Goal: Task Accomplishment & Management: Manage account settings

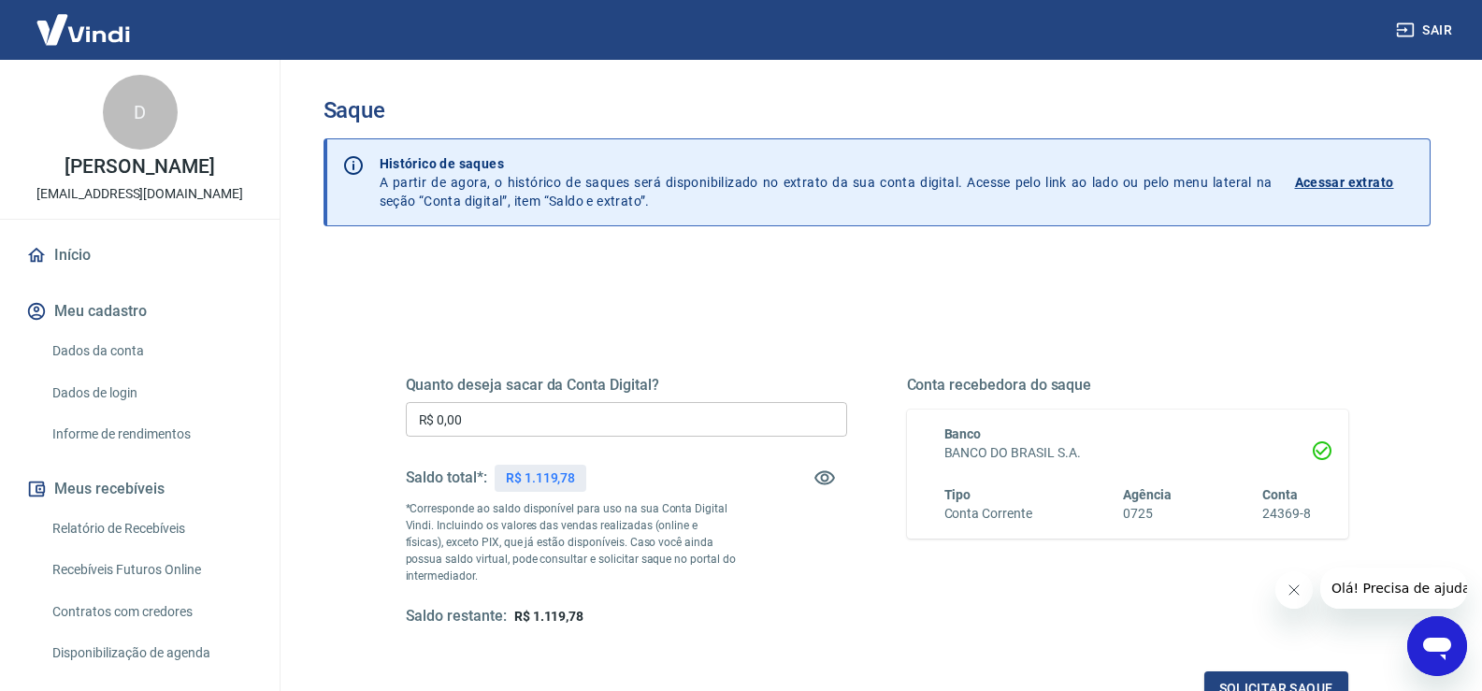
click at [669, 414] on input "R$ 0,00" at bounding box center [626, 419] width 441 height 35
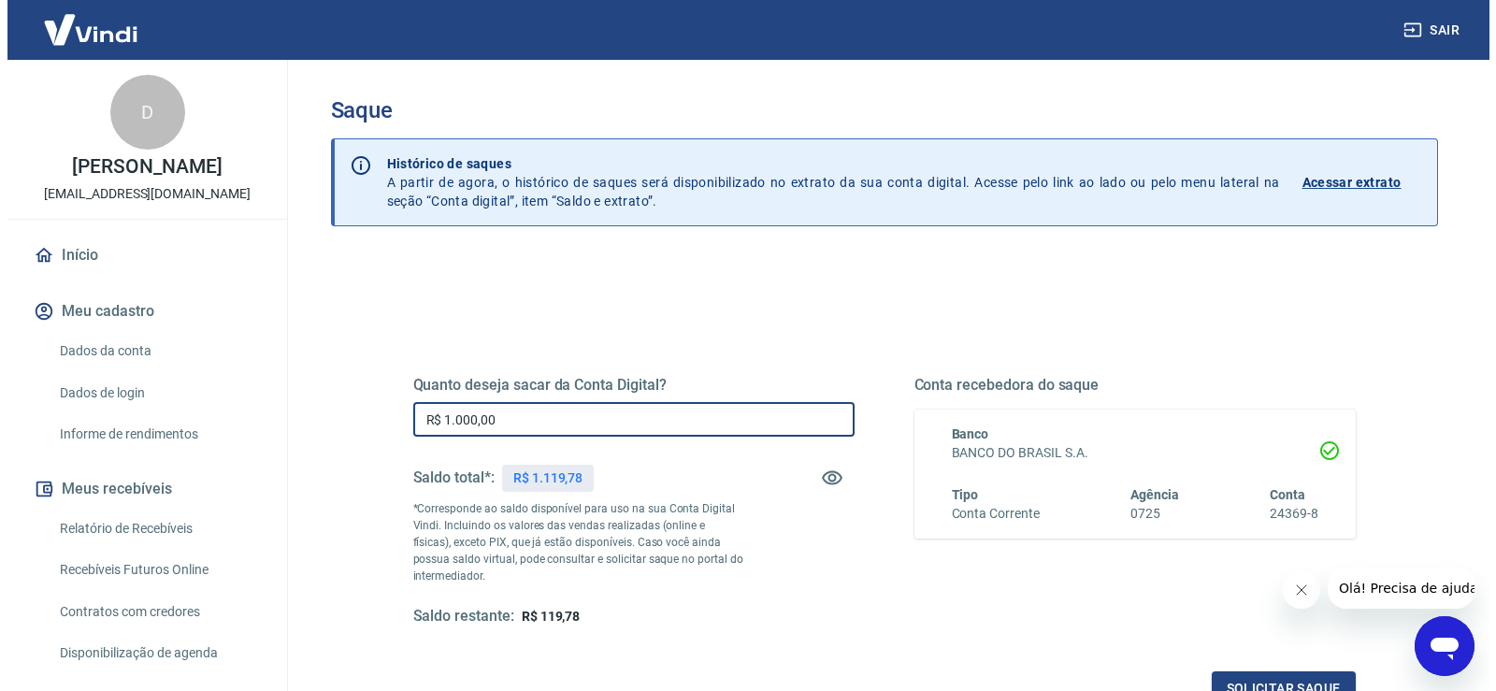
scroll to position [187, 0]
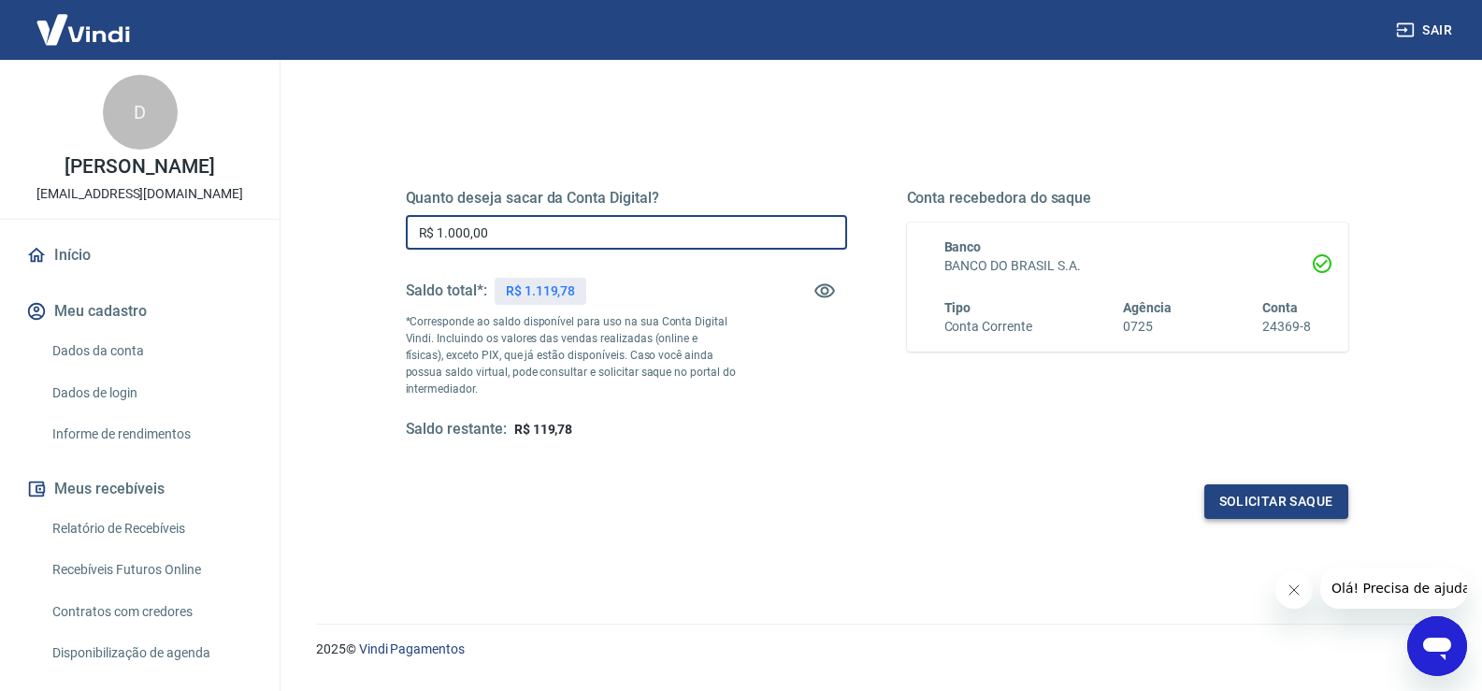
type input "R$ 1.000,00"
click at [1293, 494] on button "Solicitar saque" at bounding box center [1276, 501] width 144 height 35
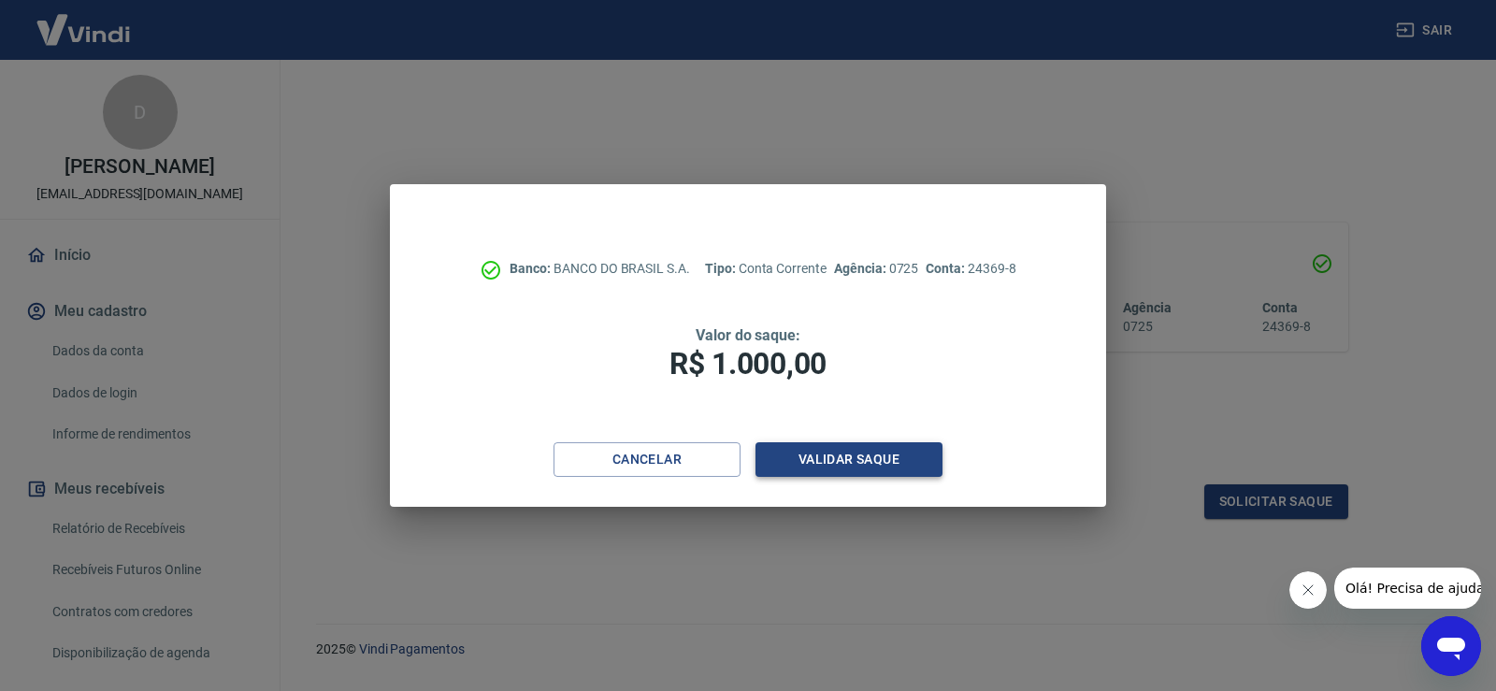
click at [886, 446] on button "Validar saque" at bounding box center [848, 459] width 187 height 35
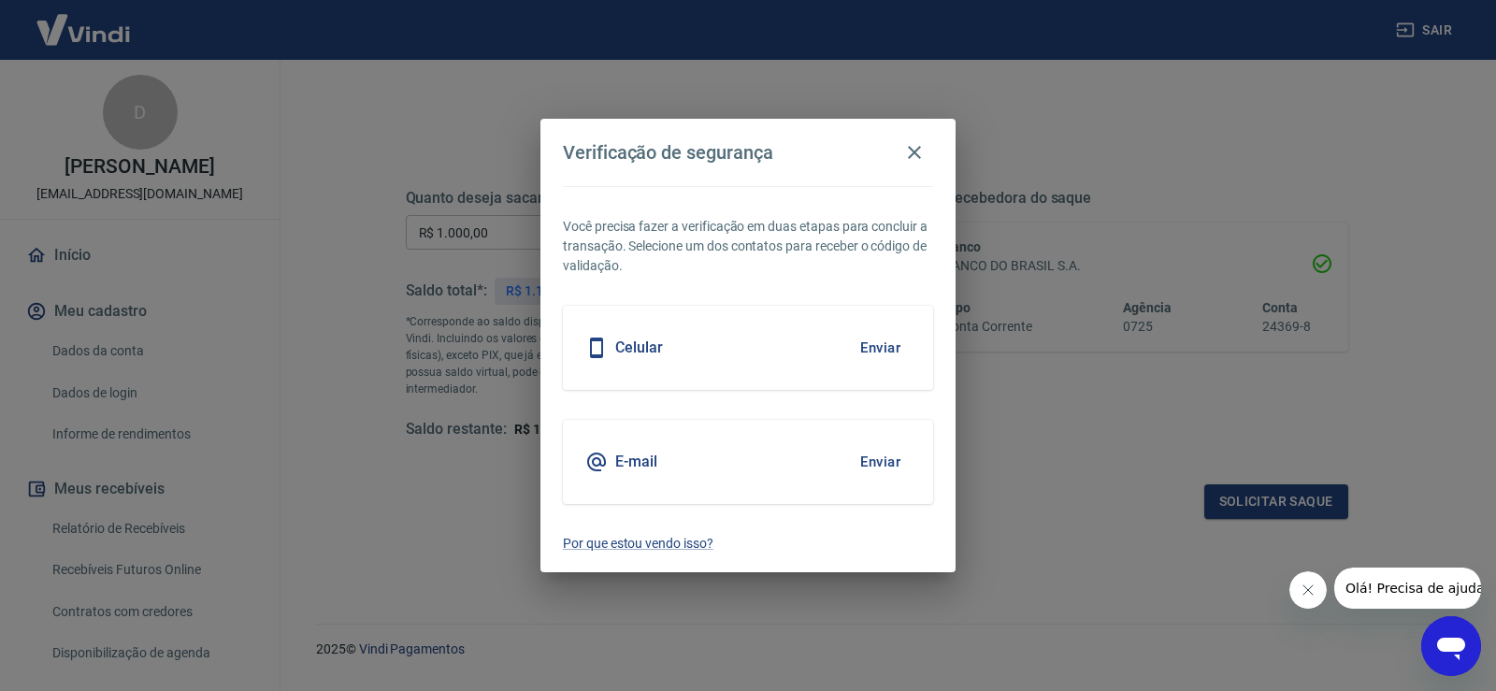
click at [894, 458] on button "Enviar" at bounding box center [880, 461] width 61 height 39
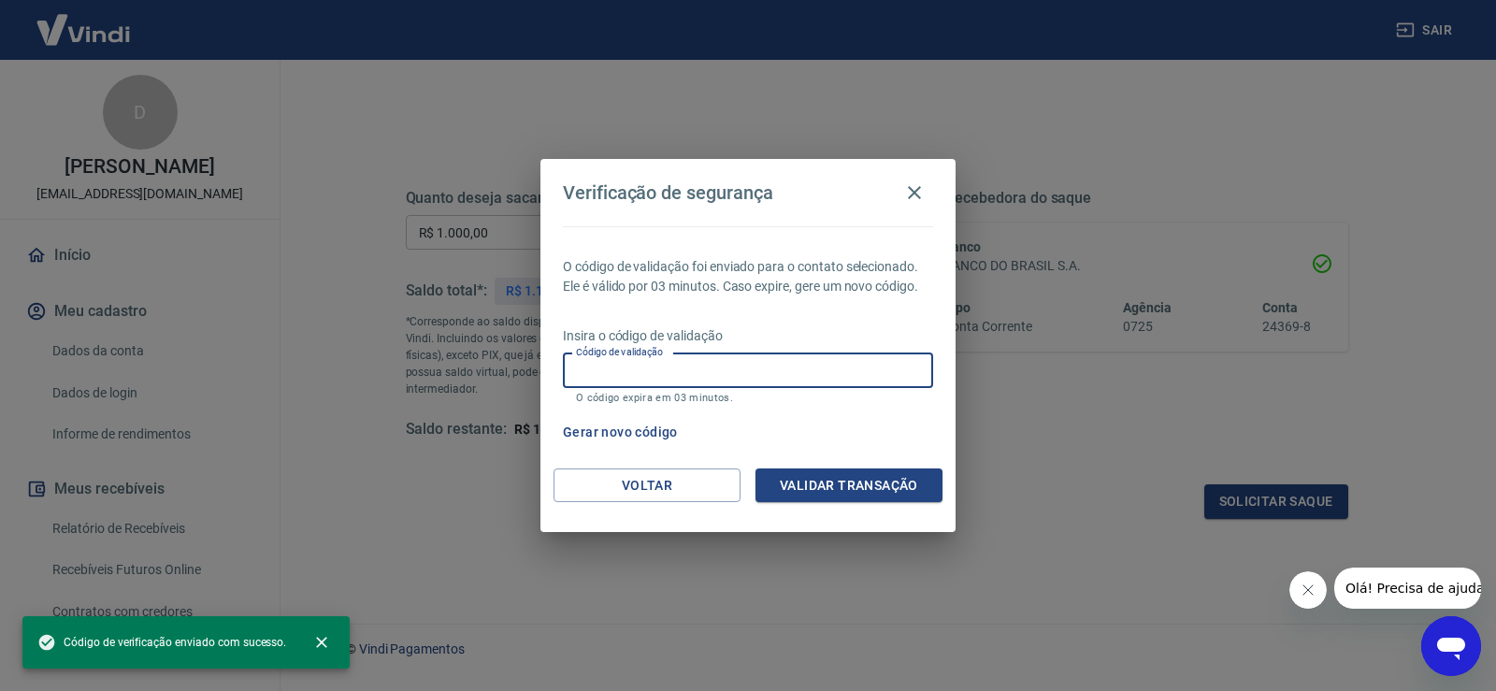
click at [693, 373] on input "Código de validação" at bounding box center [748, 370] width 370 height 35
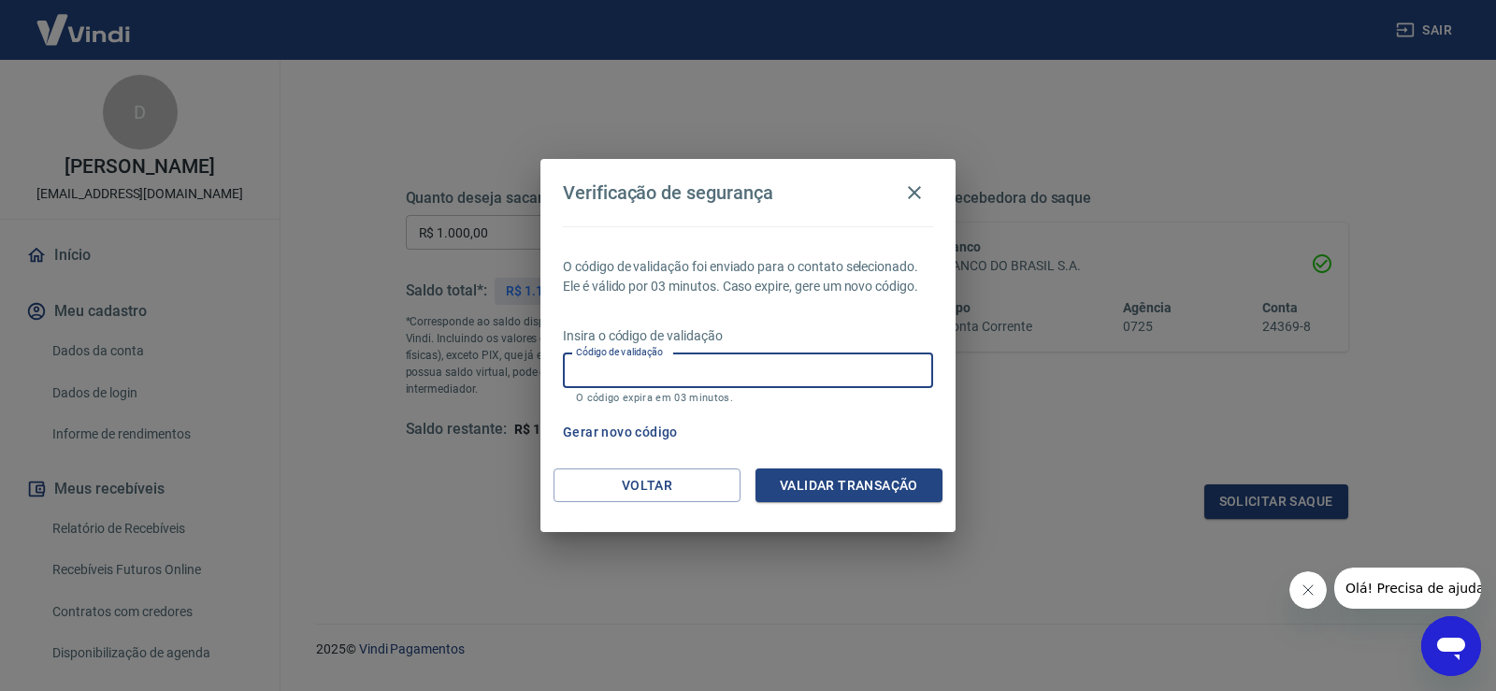
paste input "125278"
type input "125278"
click at [867, 461] on div "O código de validação foi enviado para o contato selecionado. Ele é válido por …" at bounding box center [747, 347] width 415 height 242
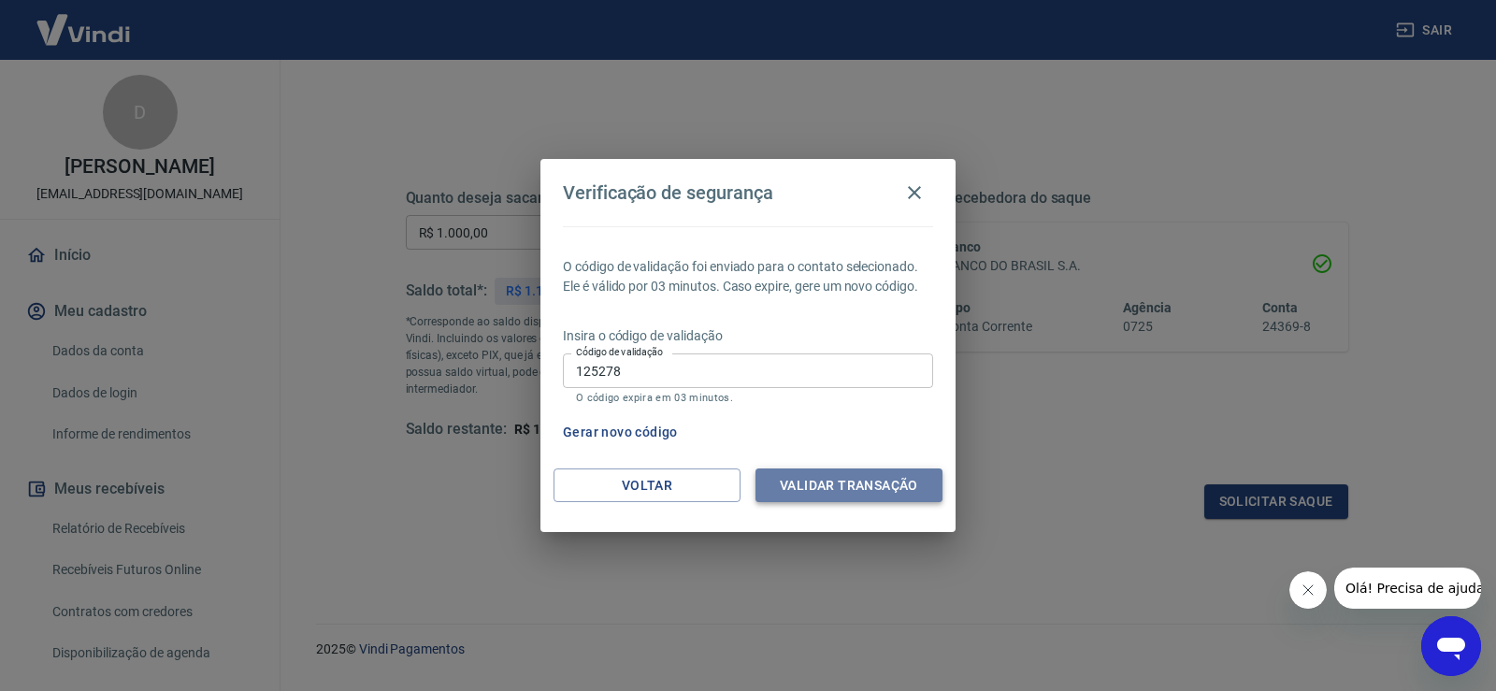
click at [873, 476] on button "Validar transação" at bounding box center [848, 485] width 187 height 35
